Goal: Task Accomplishment & Management: Complete application form

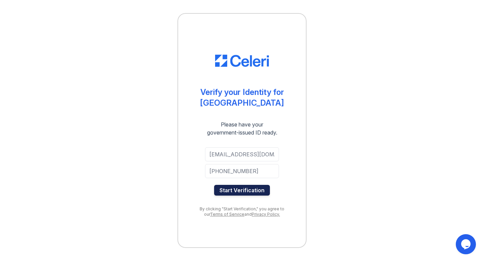
click at [248, 191] on button "Start Verification" at bounding box center [242, 190] width 56 height 11
